Goal: Task Accomplishment & Management: Use online tool/utility

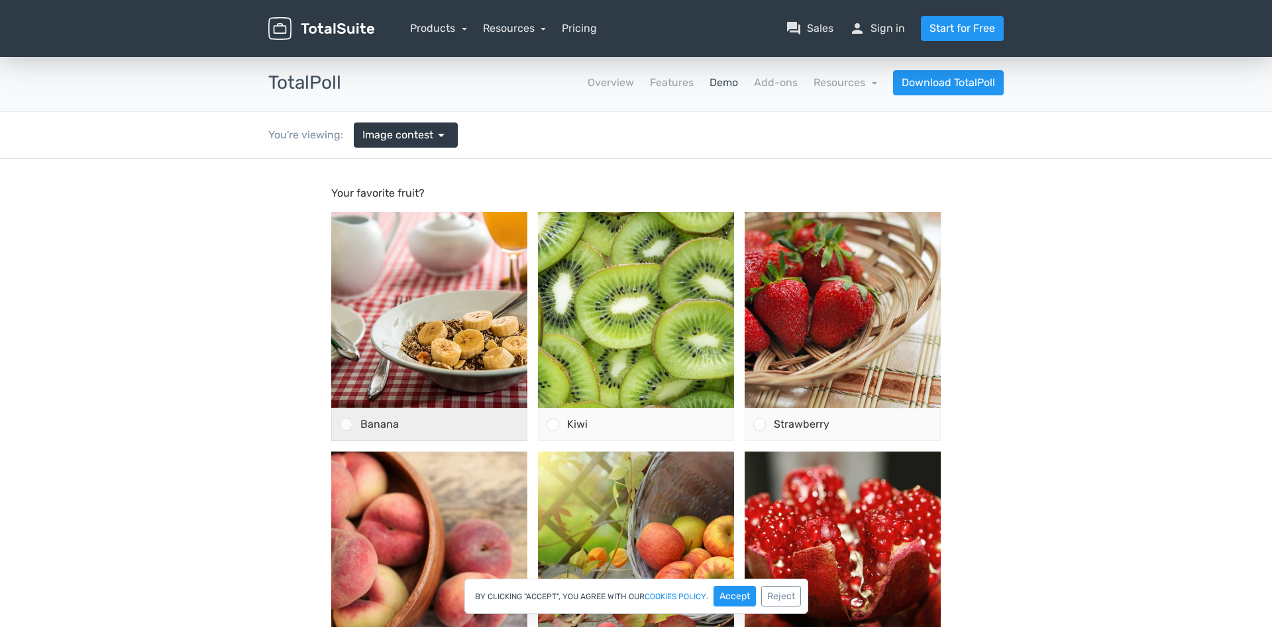
click at [352, 423] on div "Banana" at bounding box center [429, 424] width 196 height 33
click at [346, 425] on input "Banana" at bounding box center [346, 425] width 0 height 0
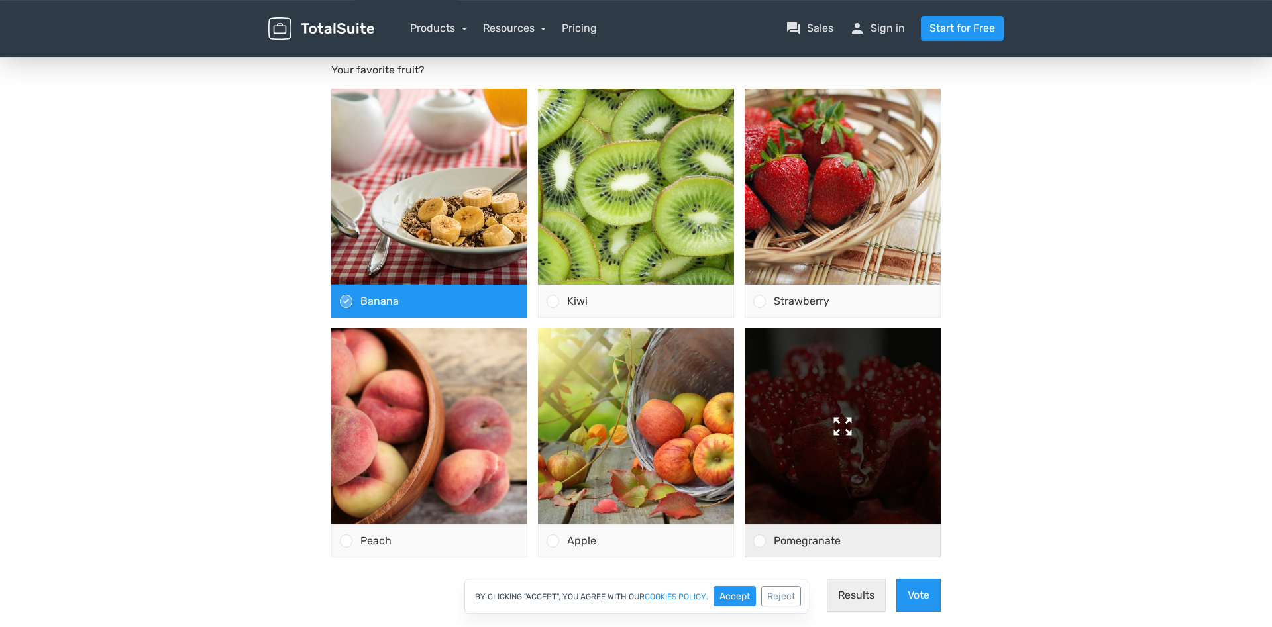
scroll to position [135, 0]
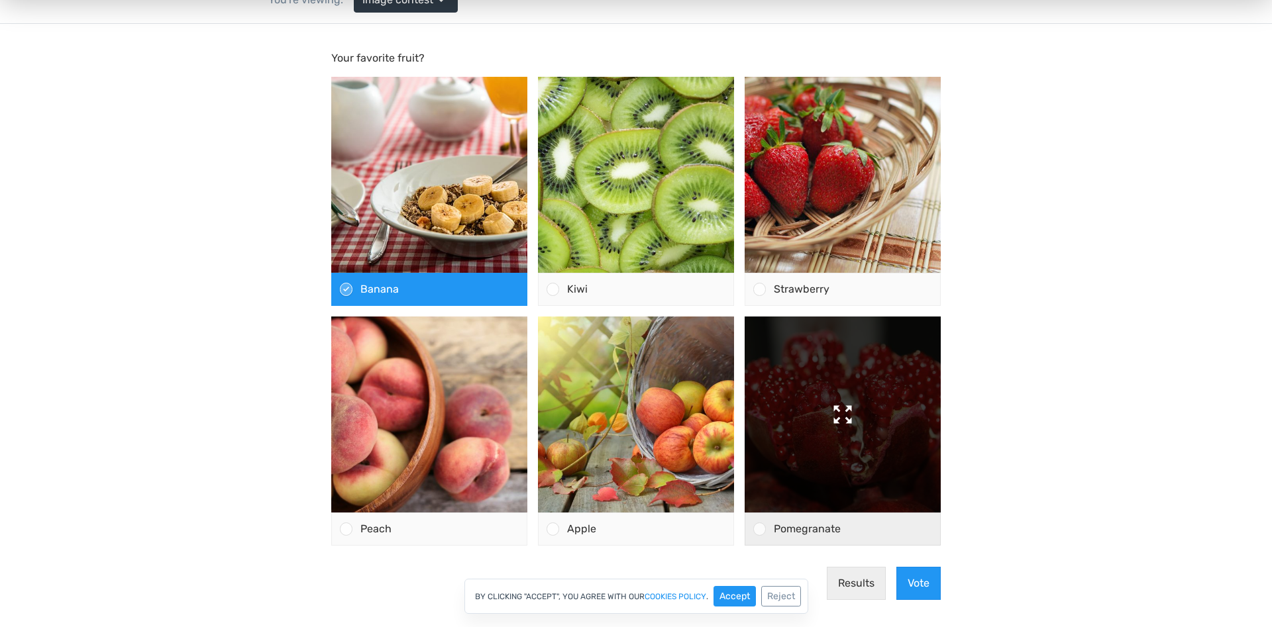
click at [862, 440] on img at bounding box center [842, 415] width 196 height 196
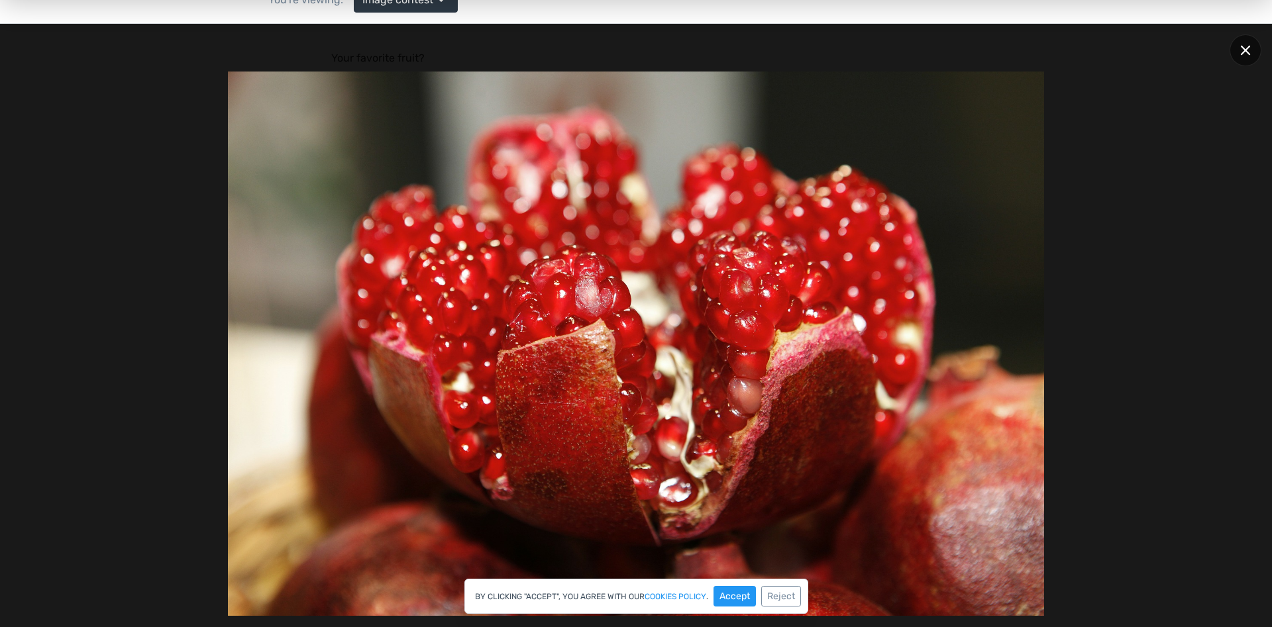
click at [1255, 50] on div at bounding box center [1245, 50] width 32 height 32
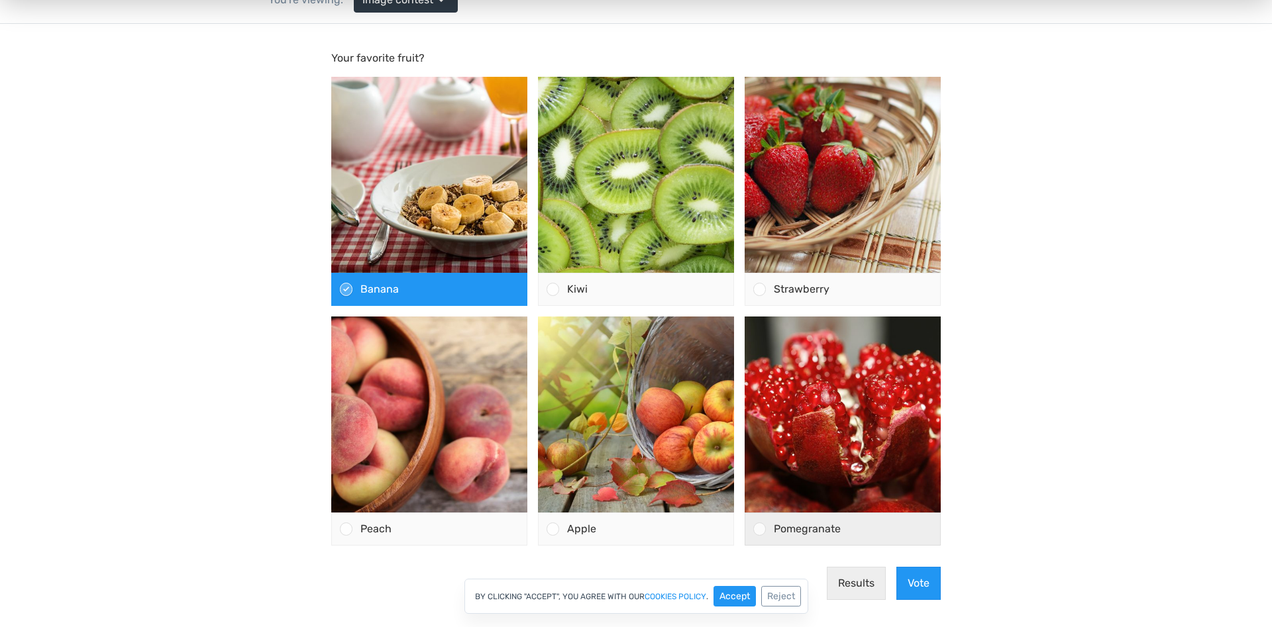
click at [758, 531] on div at bounding box center [759, 529] width 13 height 13
click at [760, 529] on input "Pomegranate" at bounding box center [760, 529] width 0 height 0
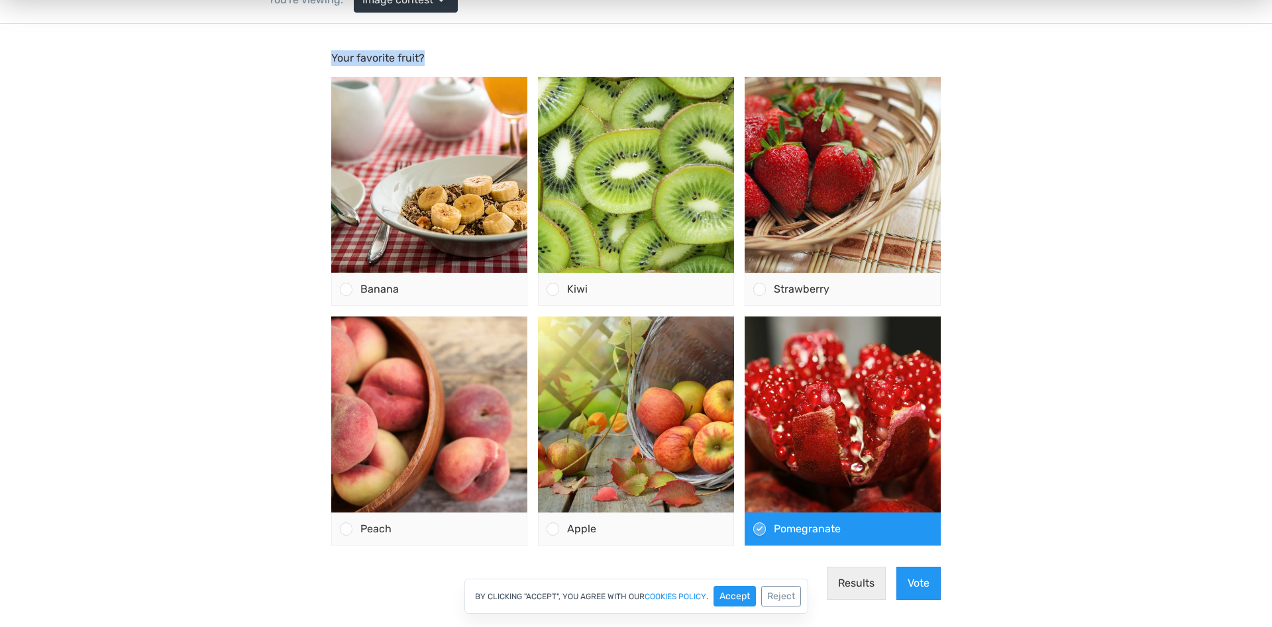
drag, startPoint x: 435, startPoint y: 58, endPoint x: 330, endPoint y: 63, distance: 105.4
click at [330, 63] on div "Your favorite fruit? Banana Kiwi" at bounding box center [636, 297] width 620 height 495
copy p "Your favorite fruit?"
click at [407, 290] on div "Banana" at bounding box center [439, 290] width 174 height 32
click at [346, 289] on input "Banana" at bounding box center [346, 289] width 0 height 0
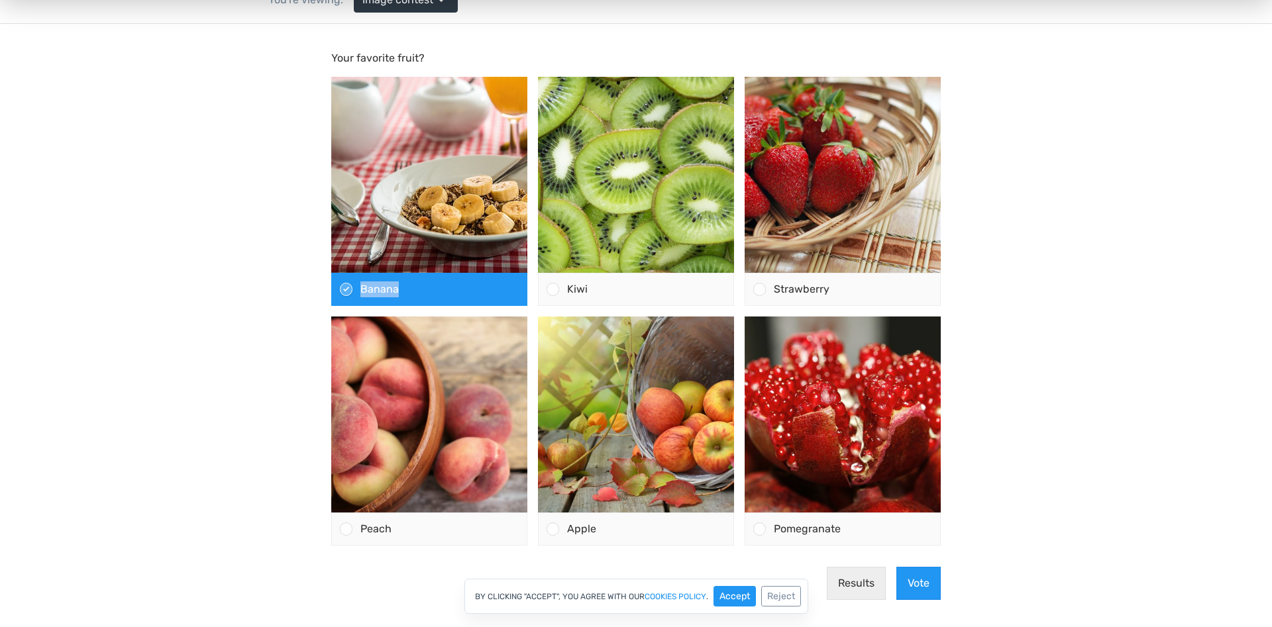
drag, startPoint x: 399, startPoint y: 291, endPoint x: 355, endPoint y: 293, distance: 44.4
click at [355, 293] on div "Banana" at bounding box center [439, 290] width 174 height 32
copy span "Banana"
drag, startPoint x: 594, startPoint y: 291, endPoint x: 566, endPoint y: 292, distance: 27.9
click at [566, 292] on div "Kiwi" at bounding box center [646, 290] width 174 height 32
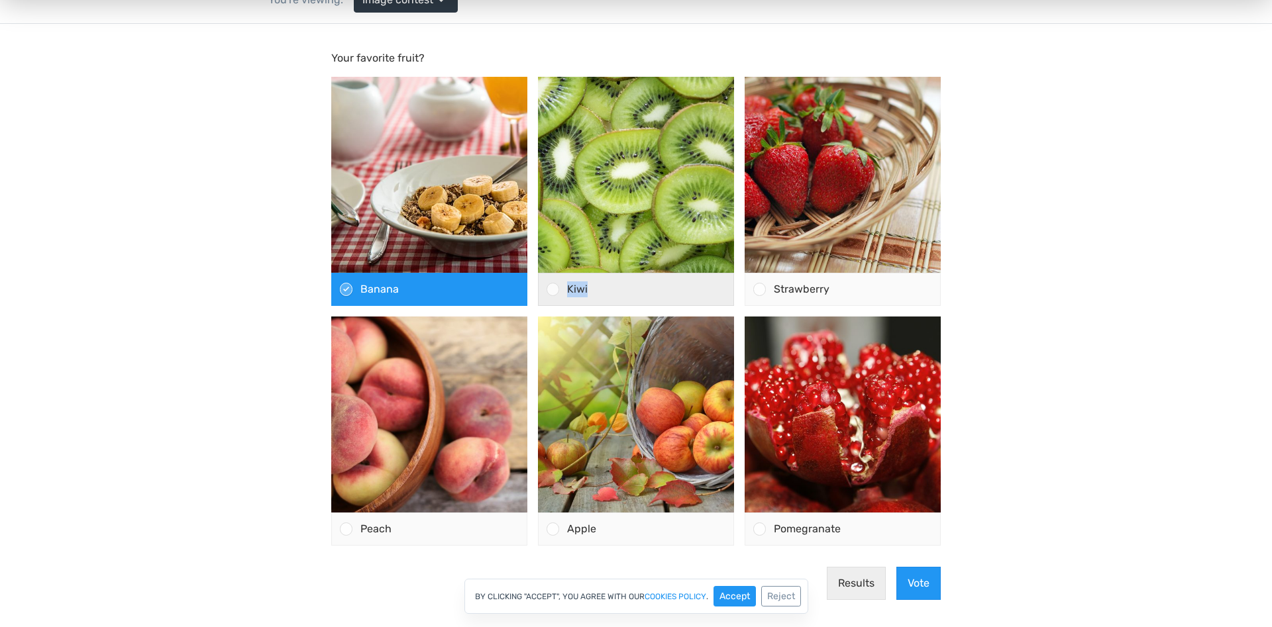
copy span "Kiwi"
drag, startPoint x: 836, startPoint y: 291, endPoint x: 776, endPoint y: 294, distance: 60.3
click at [776, 294] on div "Strawberry" at bounding box center [853, 290] width 174 height 32
copy span "Strawberry"
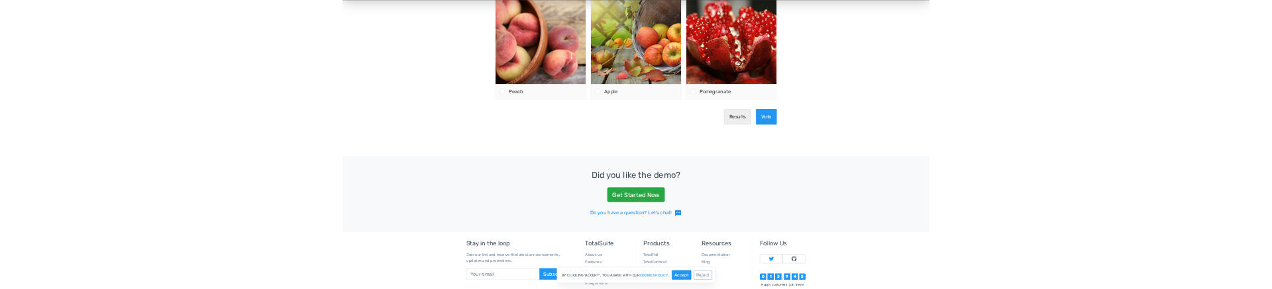
scroll to position [473, 0]
